Goal: Obtain resource: Download file/media

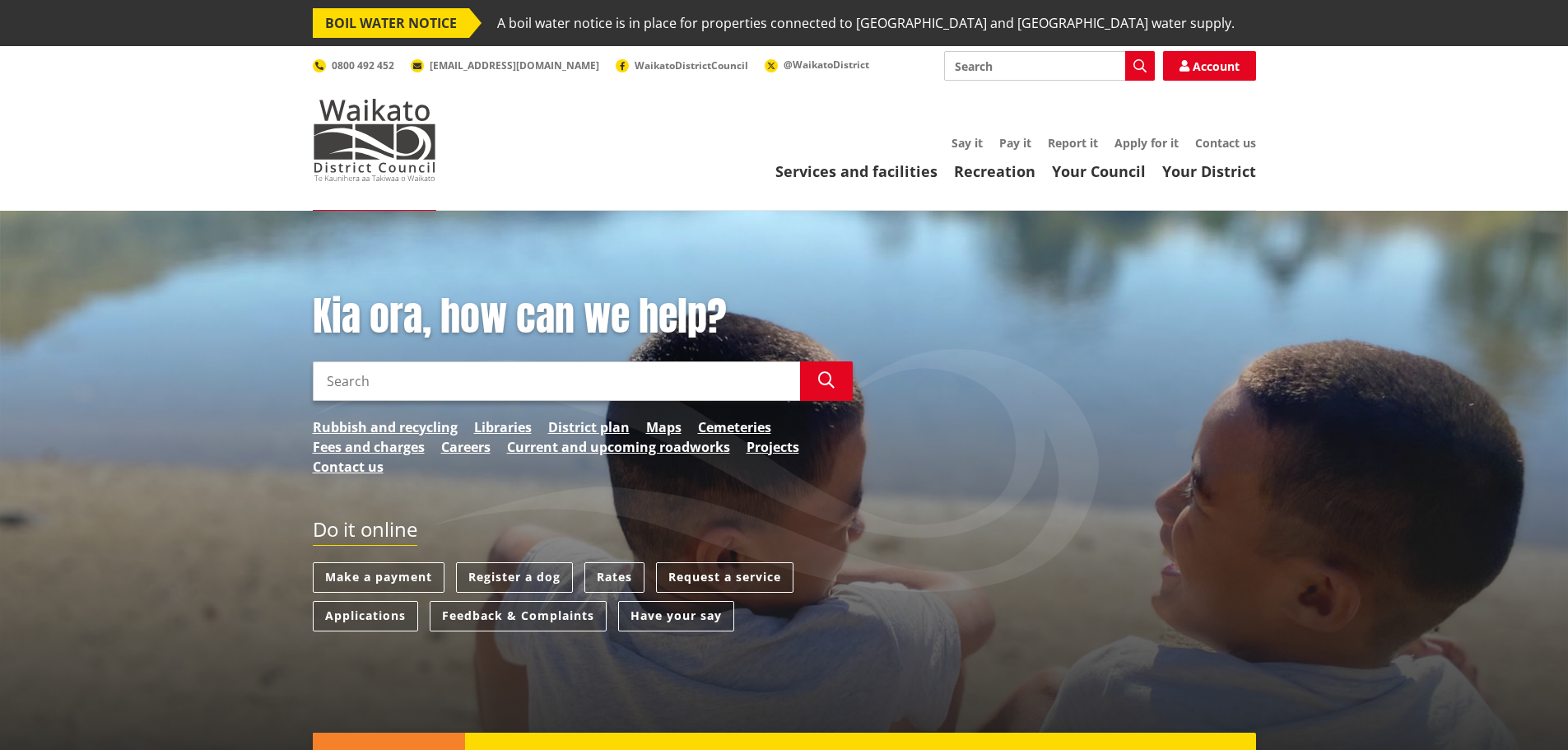
click at [1060, 172] on link "Your Council" at bounding box center [1099, 171] width 93 height 20
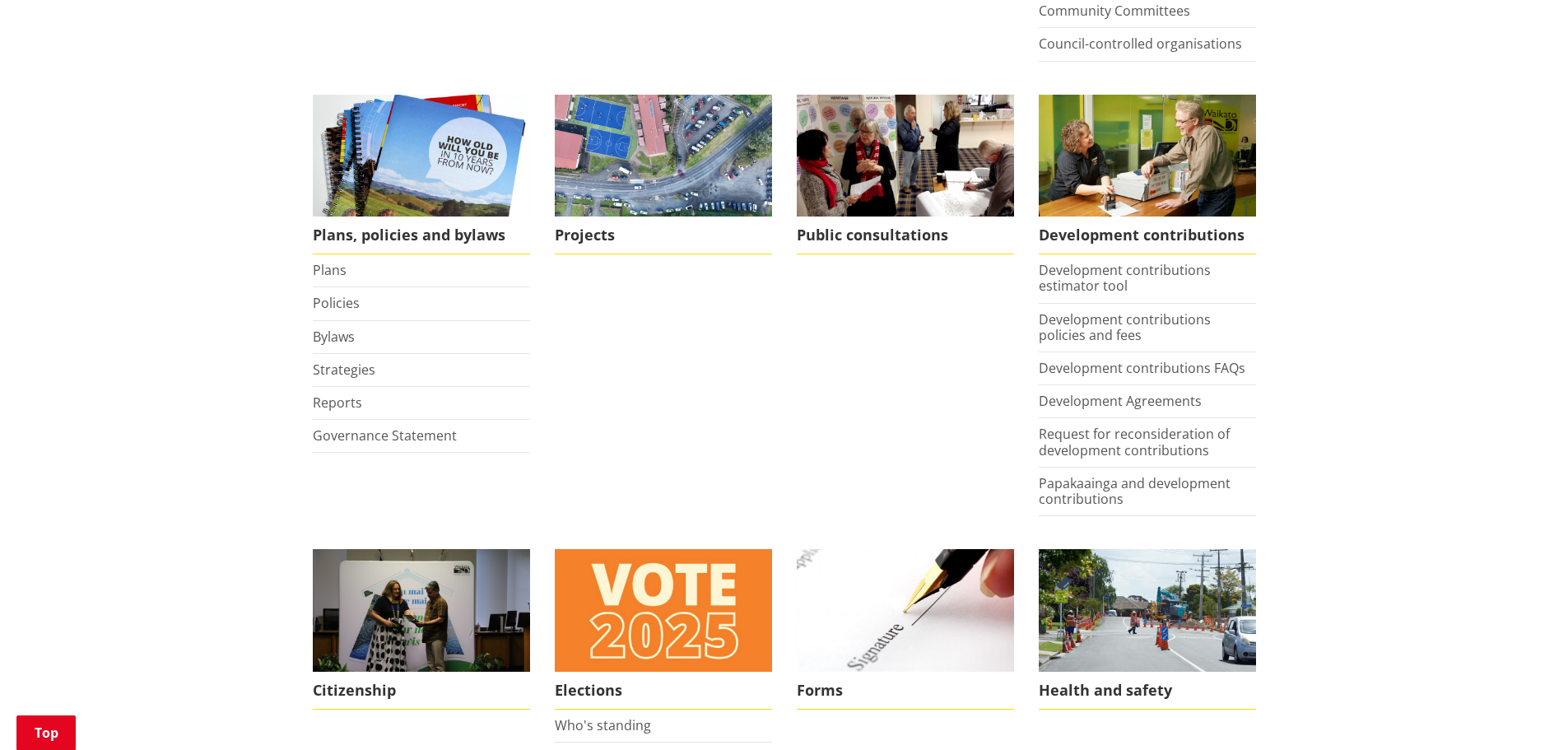
scroll to position [741, 0]
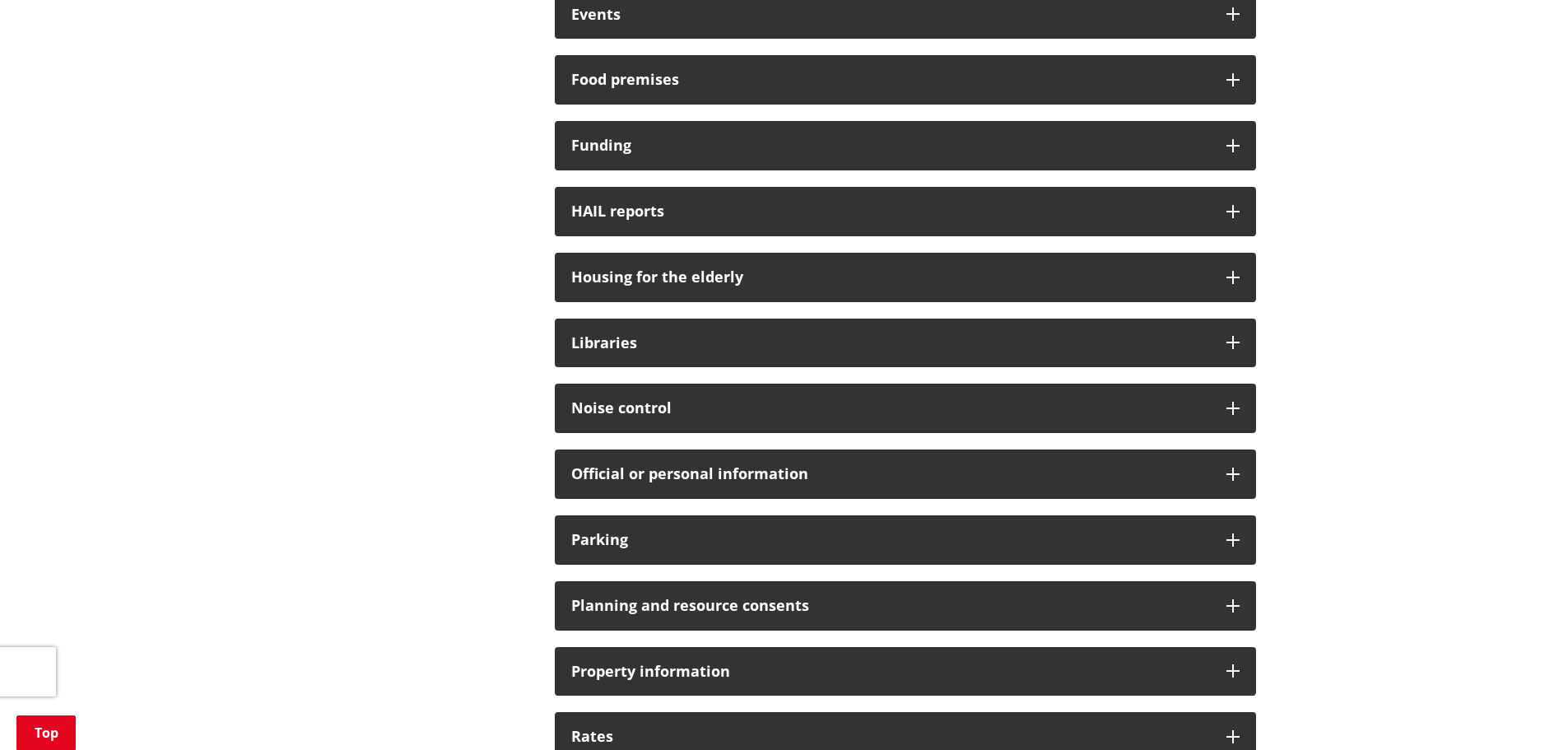
scroll to position [988, 0]
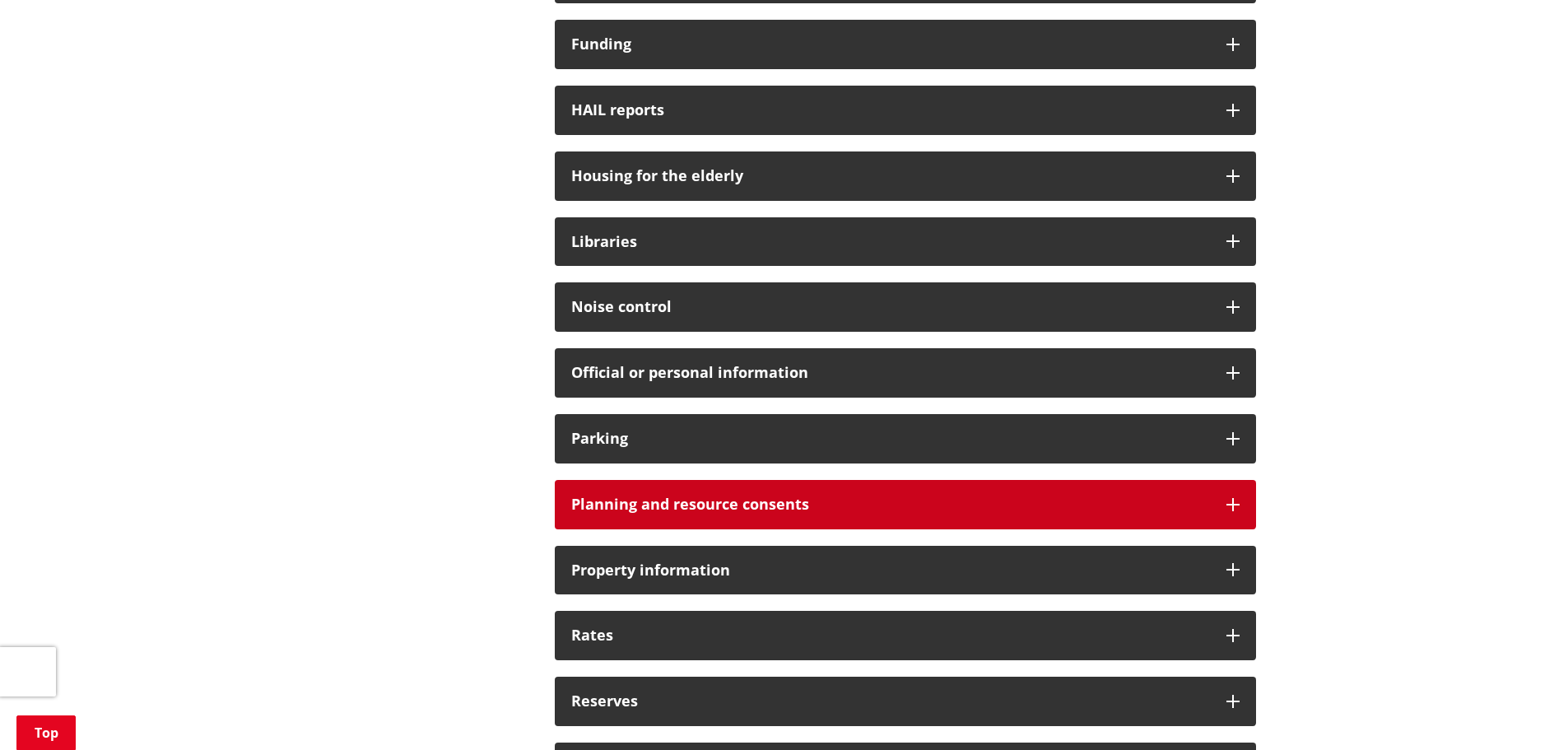
click at [1094, 484] on div "Planning and resource consents" at bounding box center [905, 504] width 702 height 49
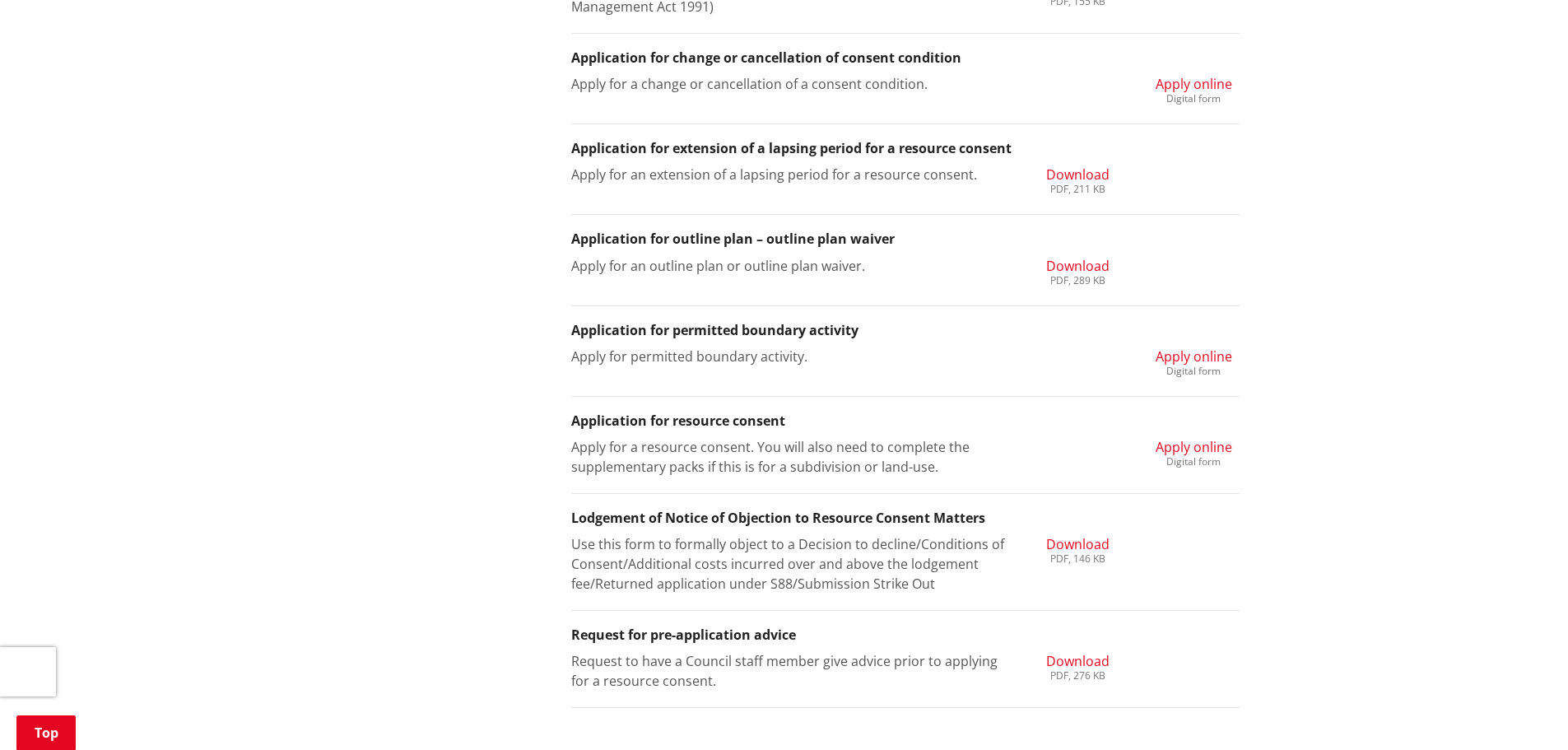
scroll to position [1893, 0]
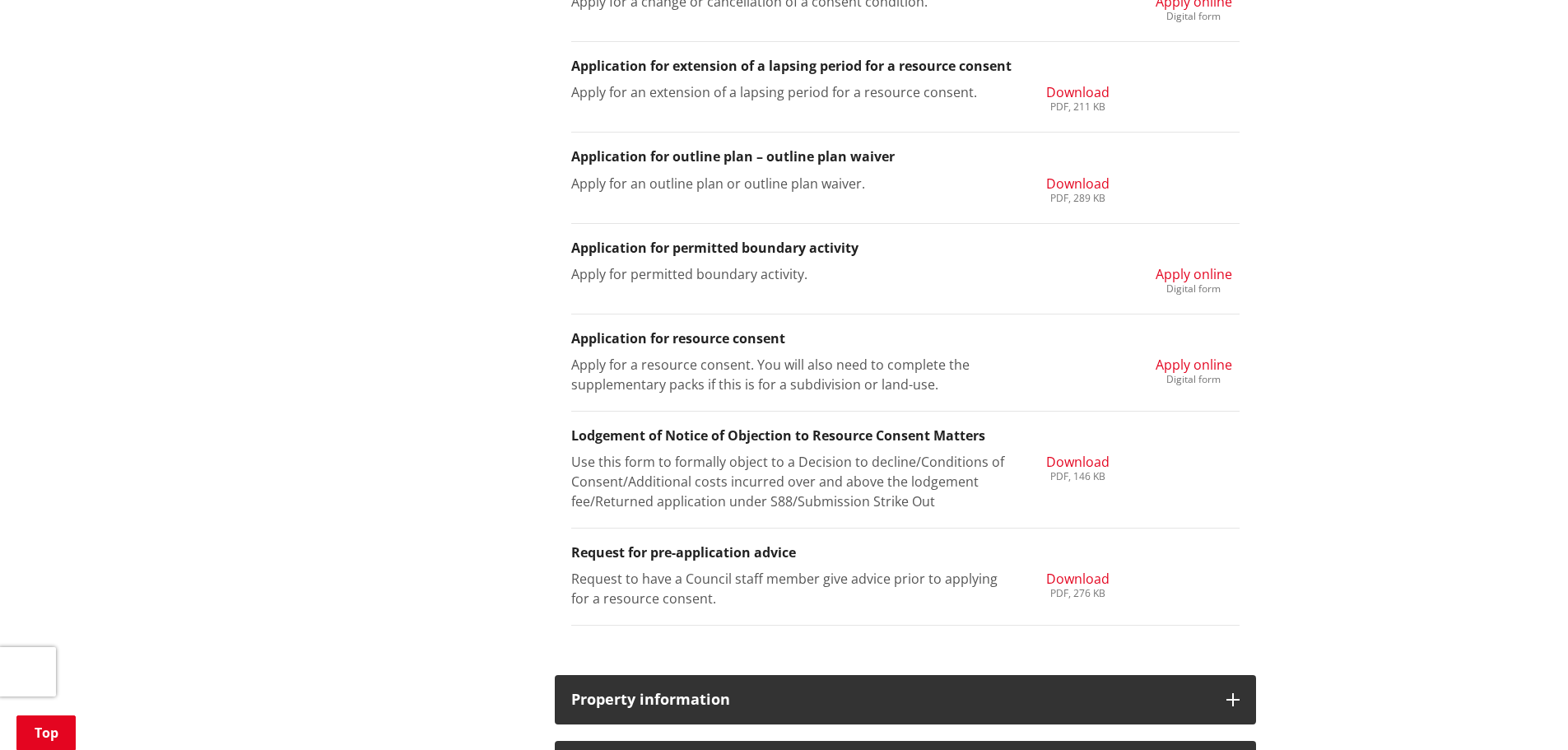
click at [1071, 571] on span "Download" at bounding box center [1078, 579] width 63 height 18
